Goal: Use online tool/utility: Utilize a website feature to perform a specific function

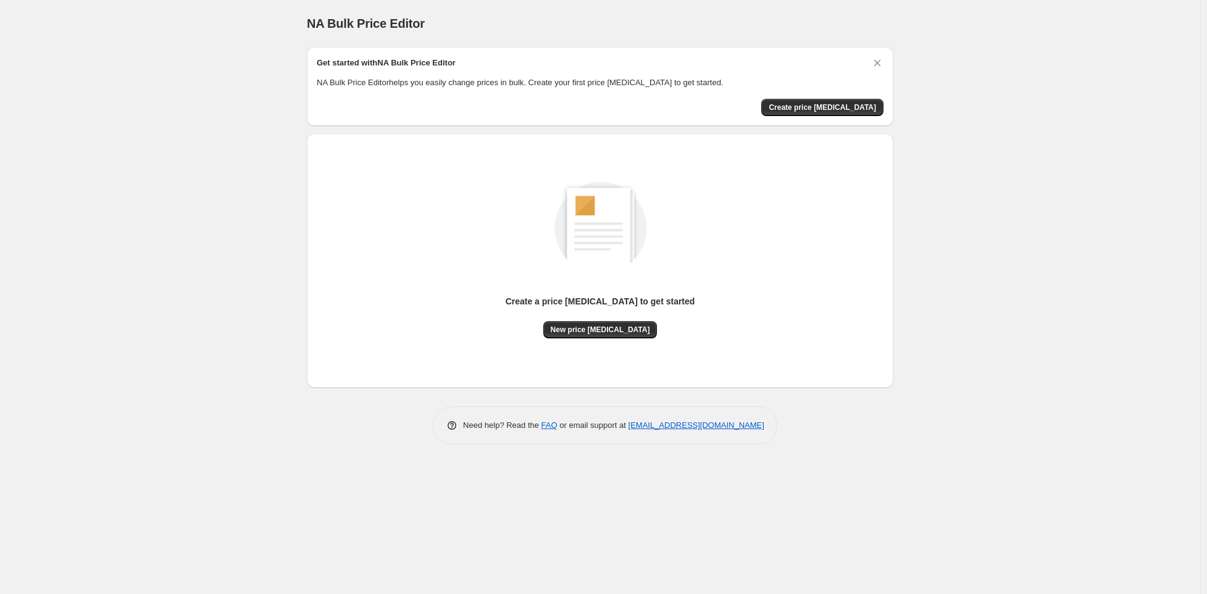
drag, startPoint x: 813, startPoint y: 112, endPoint x: 83, endPoint y: 412, distance: 789.3
click at [89, 413] on div "NA Bulk Price Editor. This page is ready NA Bulk Price Editor Get started with …" at bounding box center [600, 297] width 1201 height 594
click at [831, 104] on span "Create price [MEDICAL_DATA]" at bounding box center [822, 108] width 107 height 10
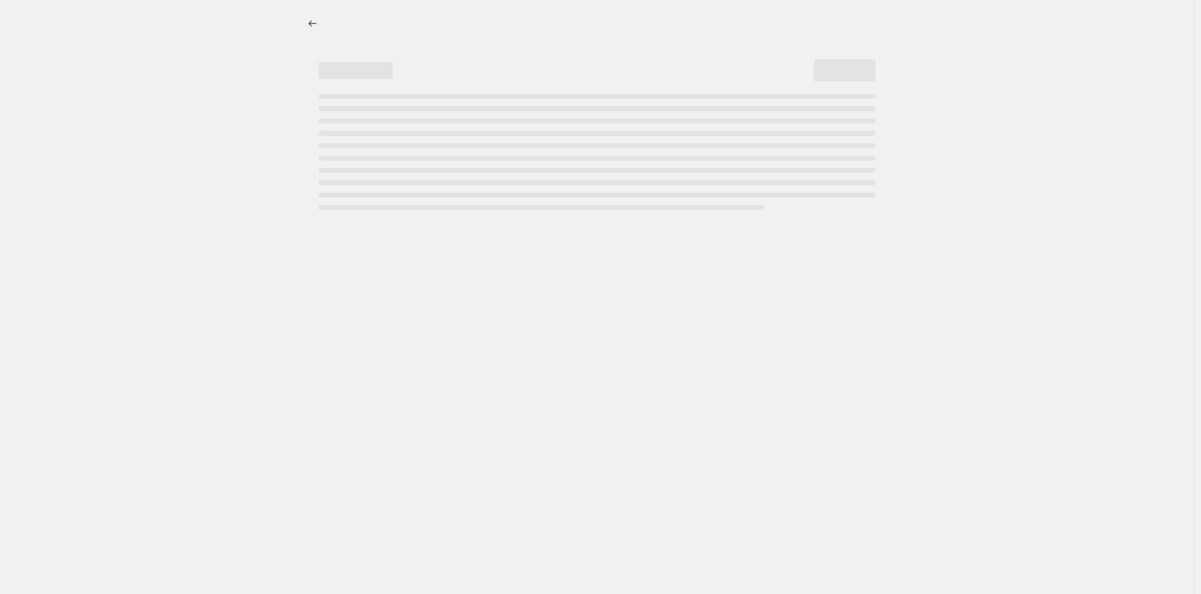
select select "percentage"
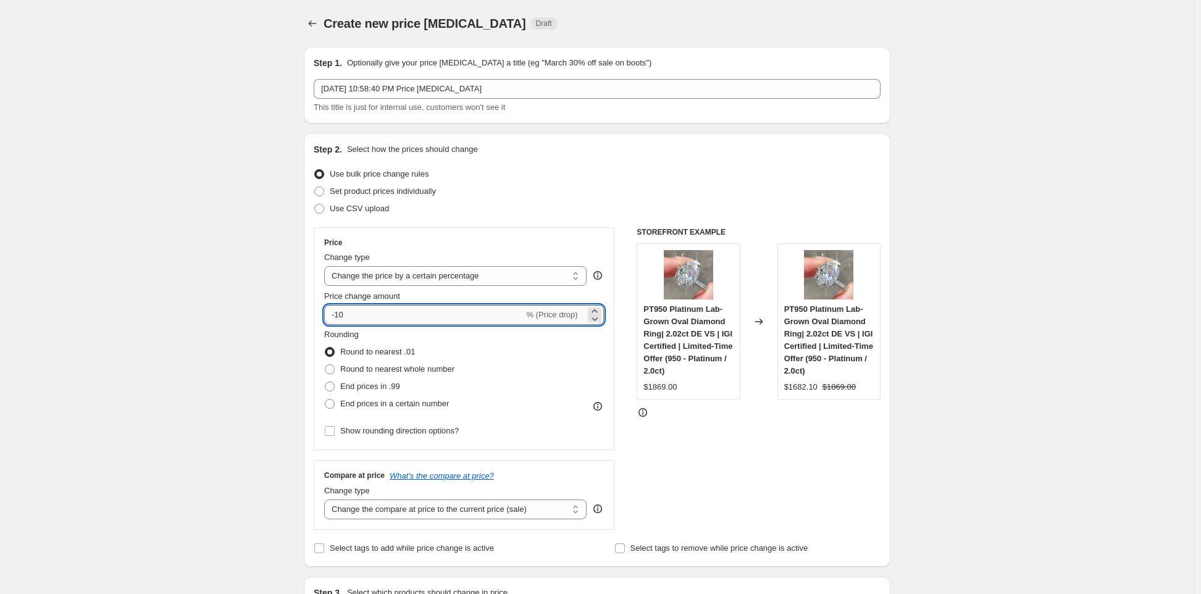
drag, startPoint x: 354, startPoint y: 319, endPoint x: 339, endPoint y: 317, distance: 14.9
click at [339, 317] on input "-10" at bounding box center [423, 315] width 199 height 20
type input "-20"
click at [333, 405] on span at bounding box center [330, 404] width 10 height 10
click at [325, 400] on input "End prices in a certain number" at bounding box center [325, 399] width 1 height 1
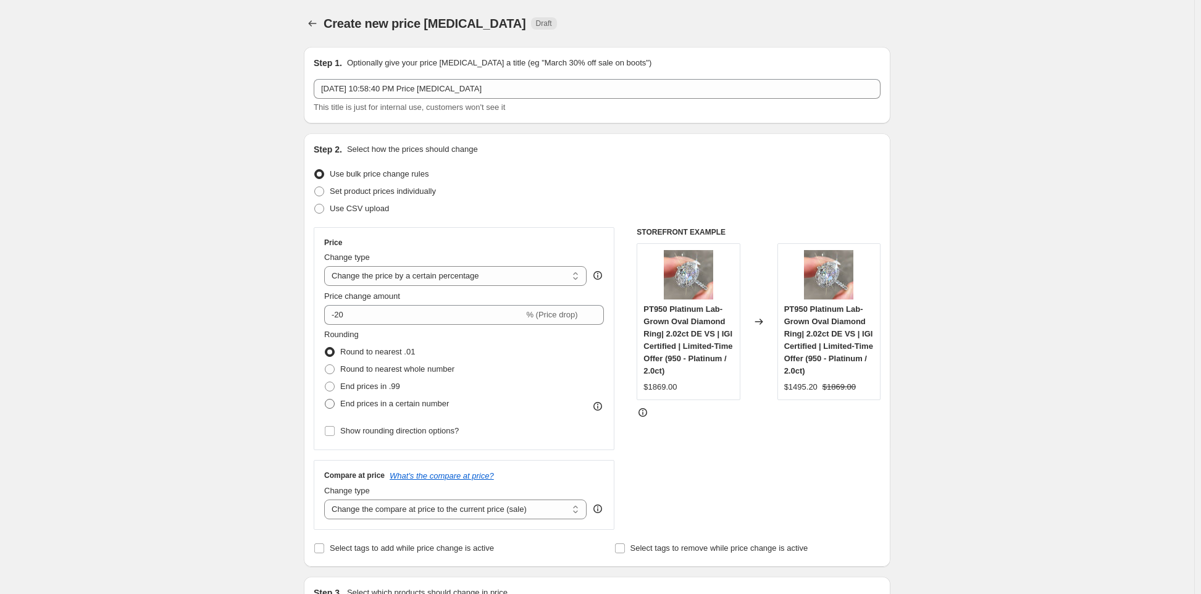
radio input "true"
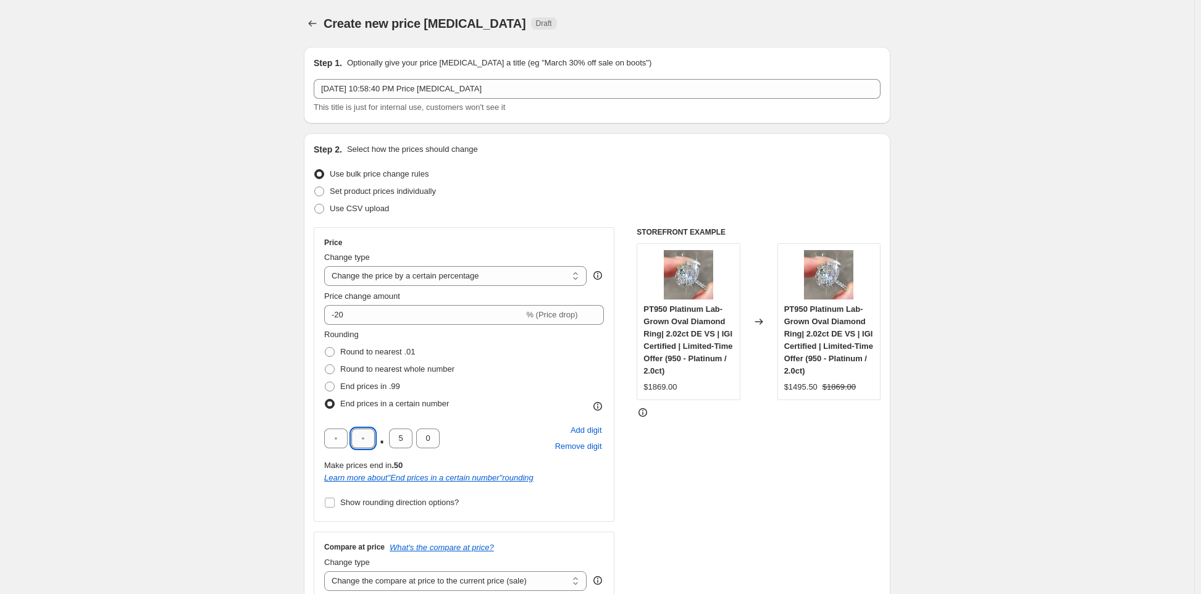
click at [369, 438] on input "text" at bounding box center [362, 439] width 23 height 20
type input "9"
type input "0"
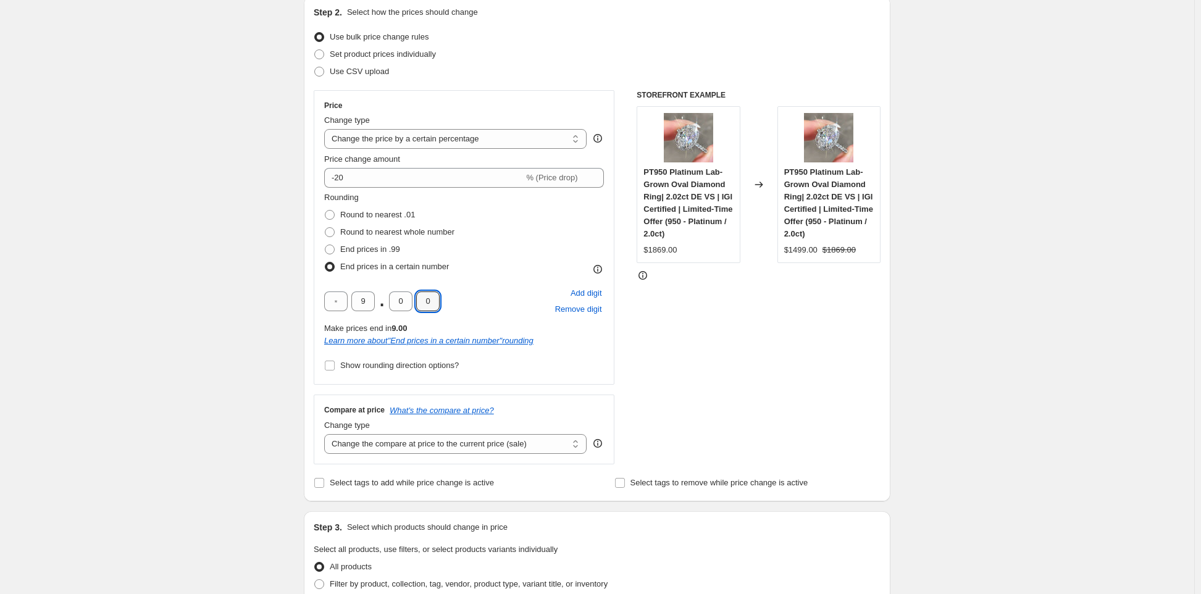
scroll to position [185, 0]
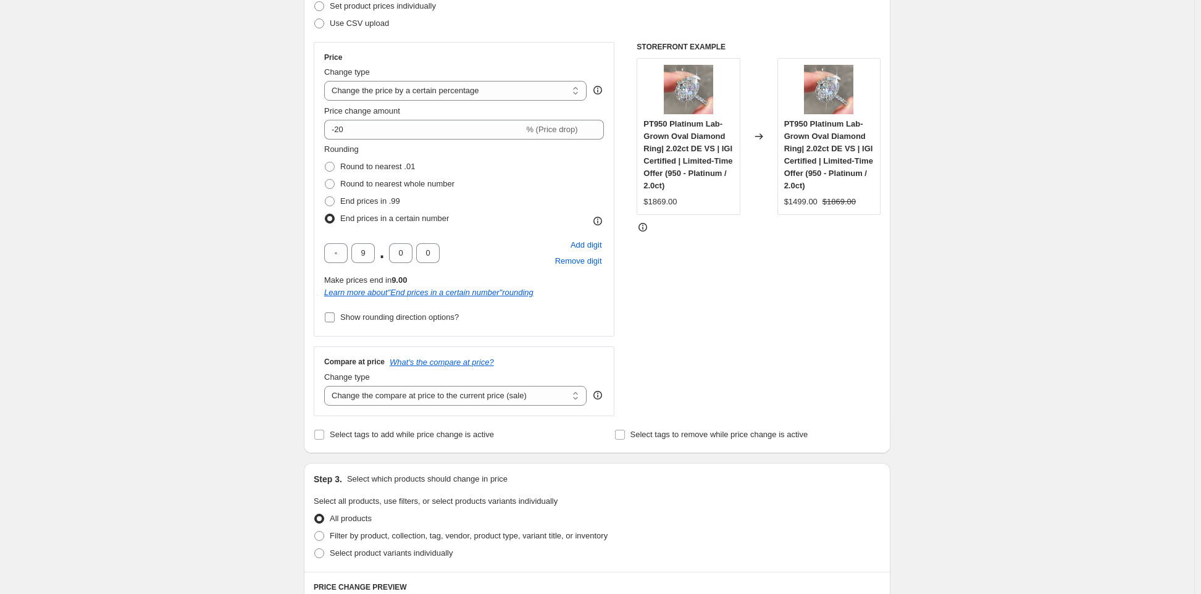
click at [335, 317] on input "Show rounding direction options?" at bounding box center [330, 317] width 10 height 10
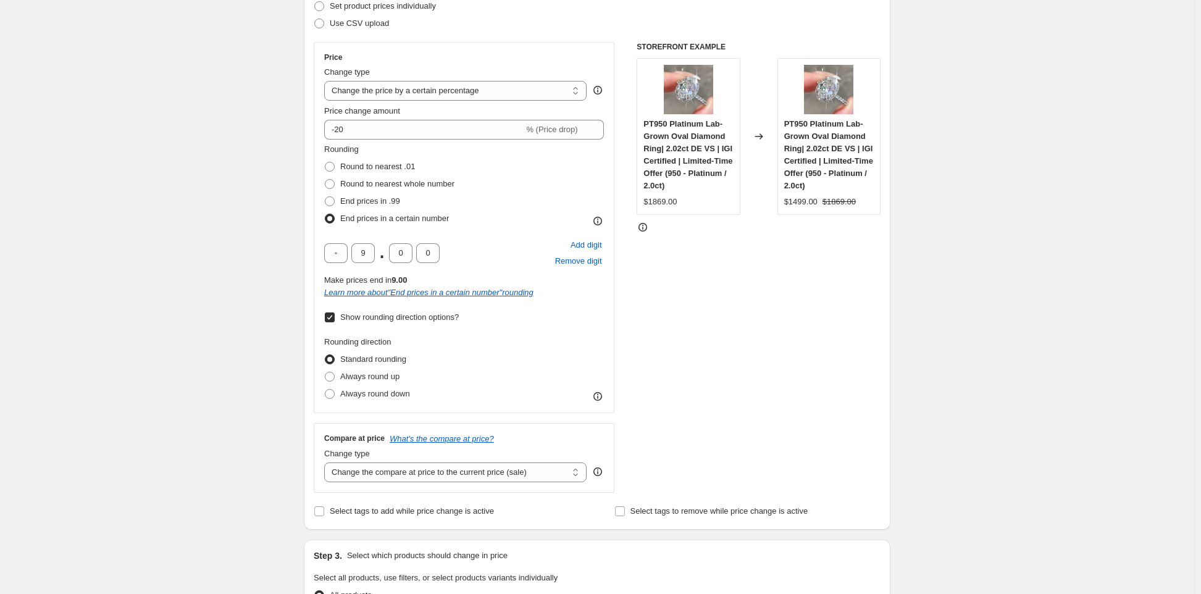
click at [335, 317] on input "Show rounding direction options?" at bounding box center [330, 317] width 10 height 10
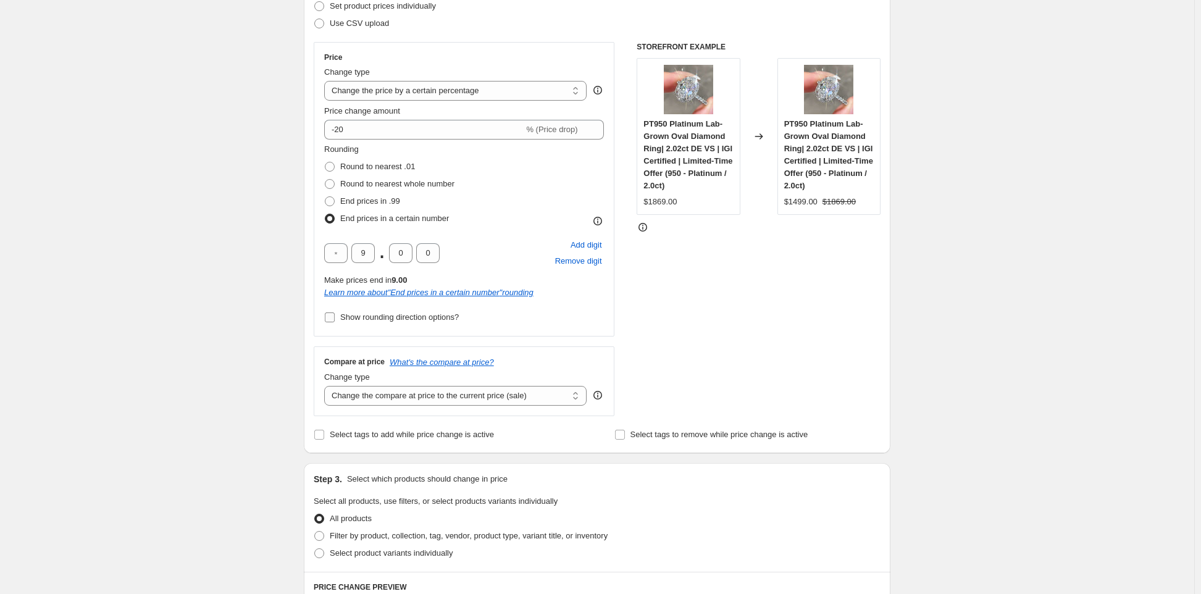
click at [332, 319] on input "Show rounding direction options?" at bounding box center [330, 317] width 10 height 10
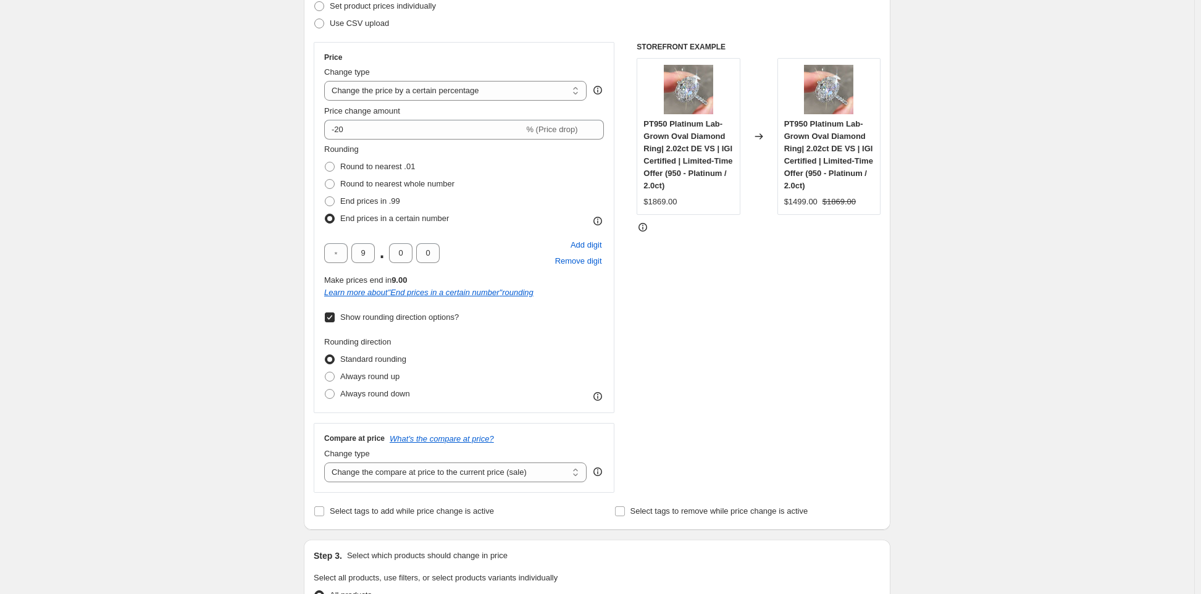
click at [333, 319] on input "Show rounding direction options?" at bounding box center [330, 317] width 10 height 10
checkbox input "false"
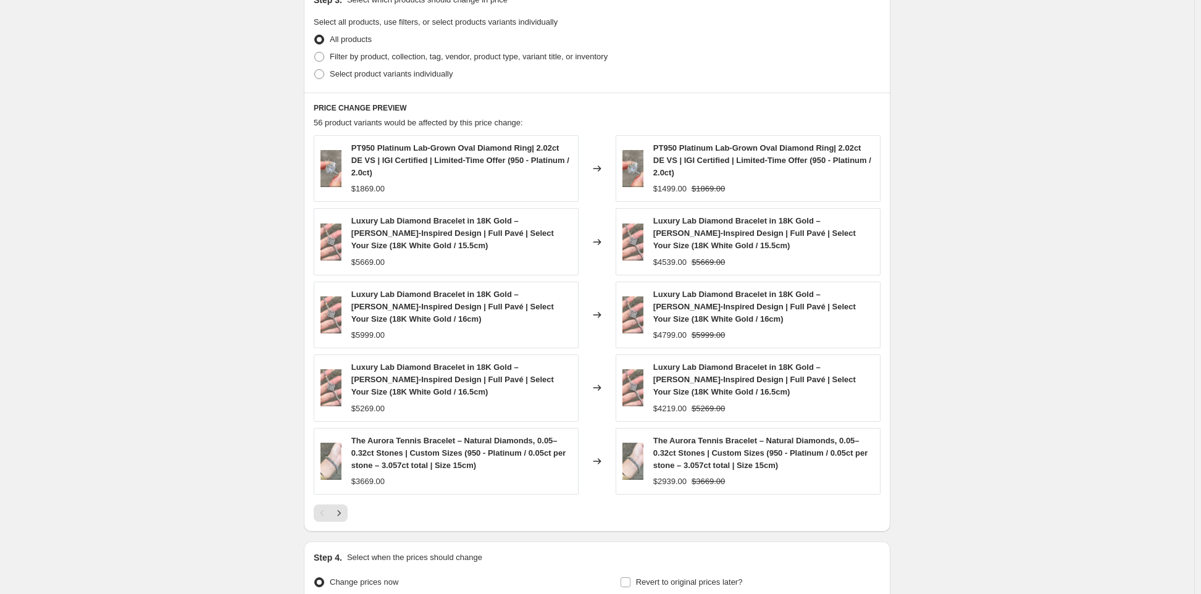
scroll to position [789, 0]
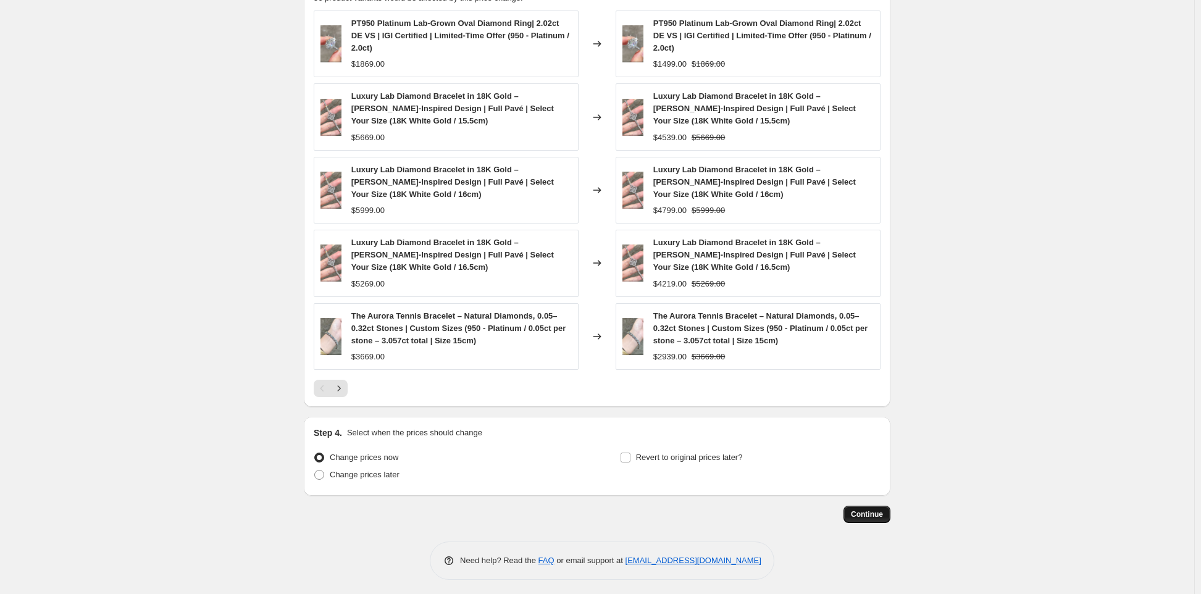
click at [870, 511] on span "Continue" at bounding box center [867, 514] width 32 height 10
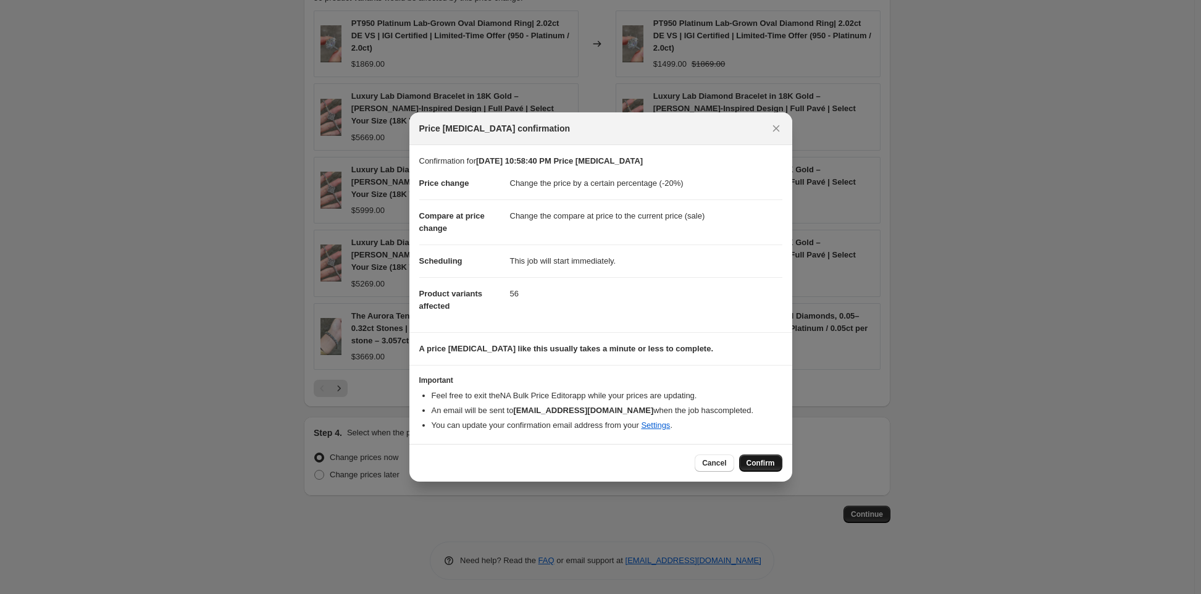
click at [763, 459] on span "Confirm" at bounding box center [761, 463] width 28 height 10
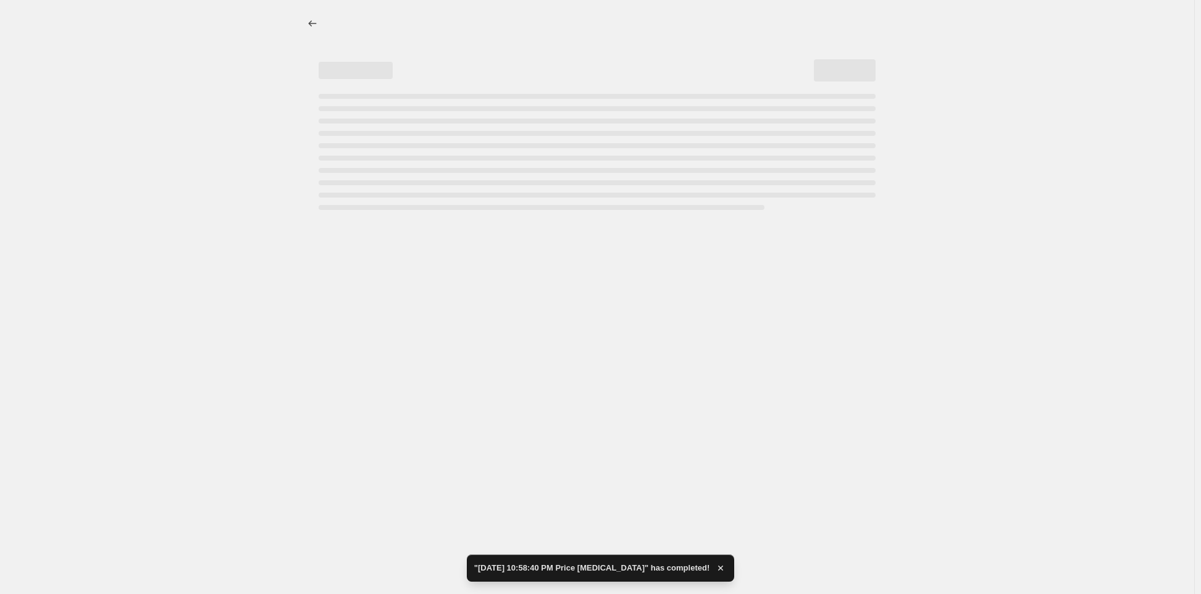
select select "percentage"
